Goal: Find specific page/section: Find specific page/section

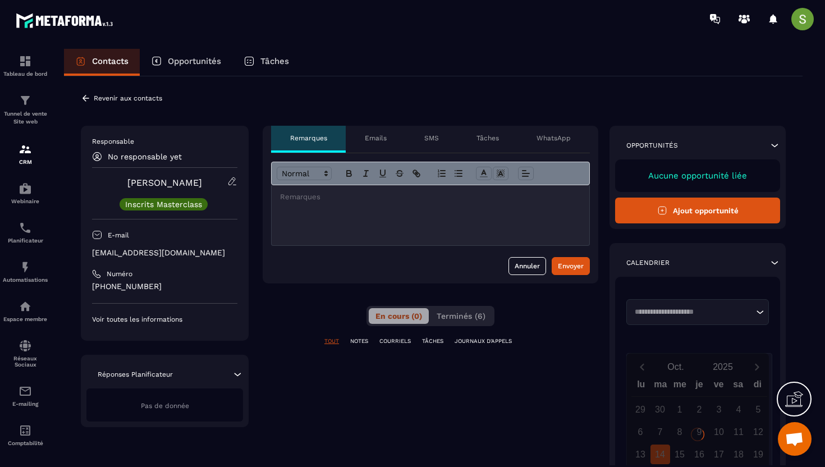
click at [147, 252] on p "[EMAIL_ADDRESS][DOMAIN_NAME]" at bounding box center [164, 252] width 145 height 11
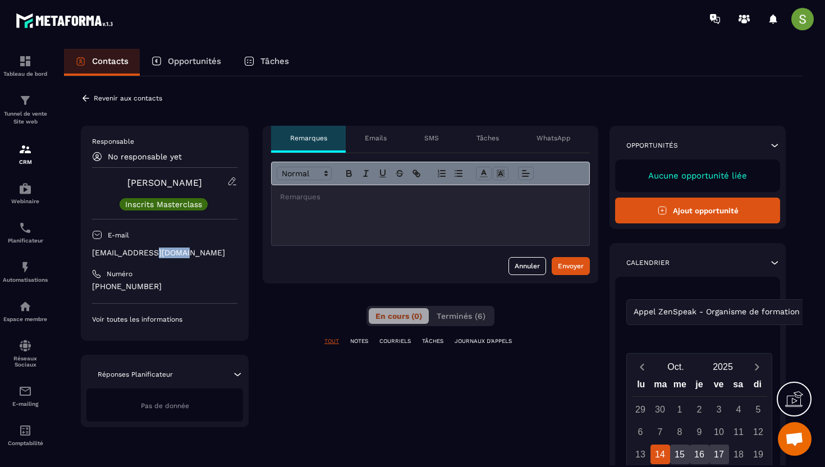
click at [147, 252] on p "[EMAIL_ADDRESS][DOMAIN_NAME]" at bounding box center [164, 252] width 145 height 11
copy div "[EMAIL_ADDRESS][DOMAIN_NAME]"
click at [85, 94] on icon at bounding box center [86, 98] width 10 height 10
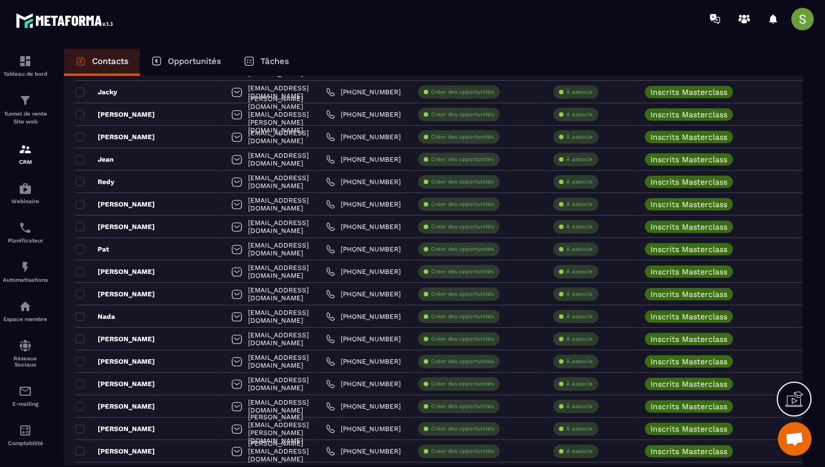
scroll to position [517, 0]
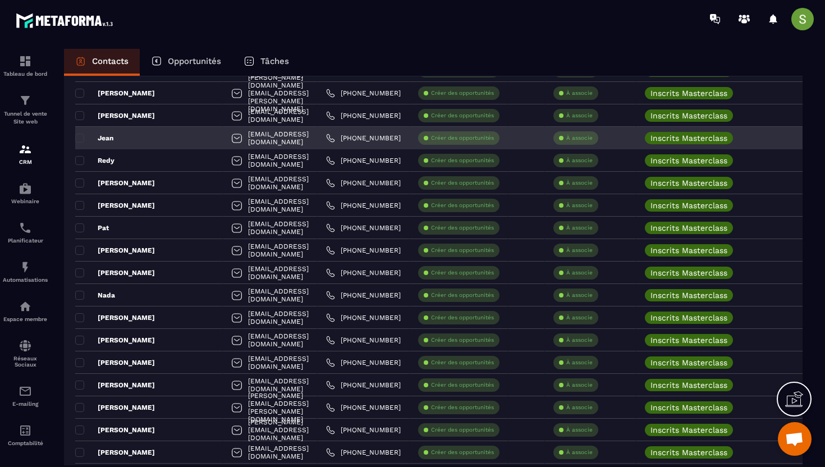
click at [132, 137] on div "Jean" at bounding box center [149, 138] width 148 height 22
